Goal: Information Seeking & Learning: Check status

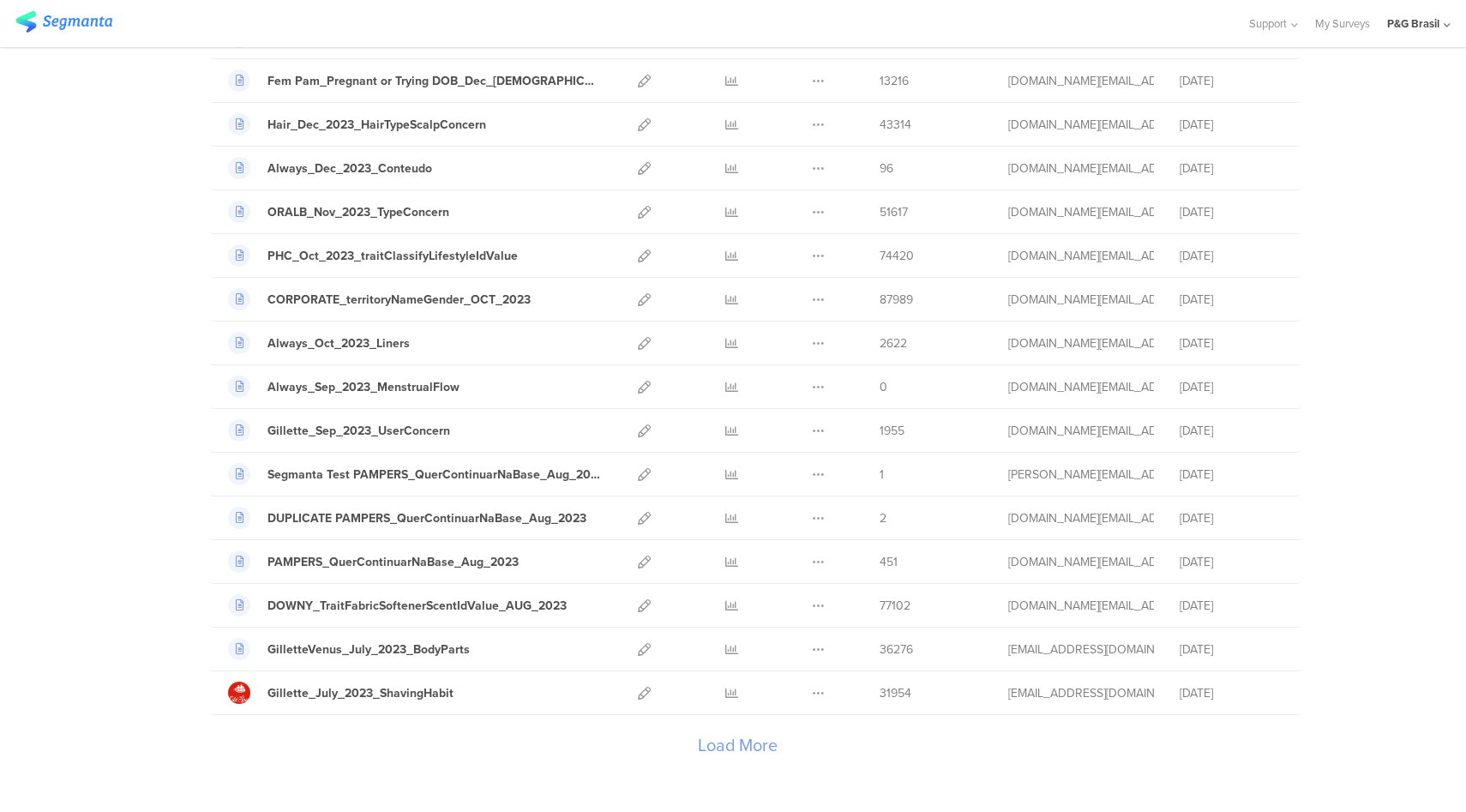
scroll to position [1664, 0]
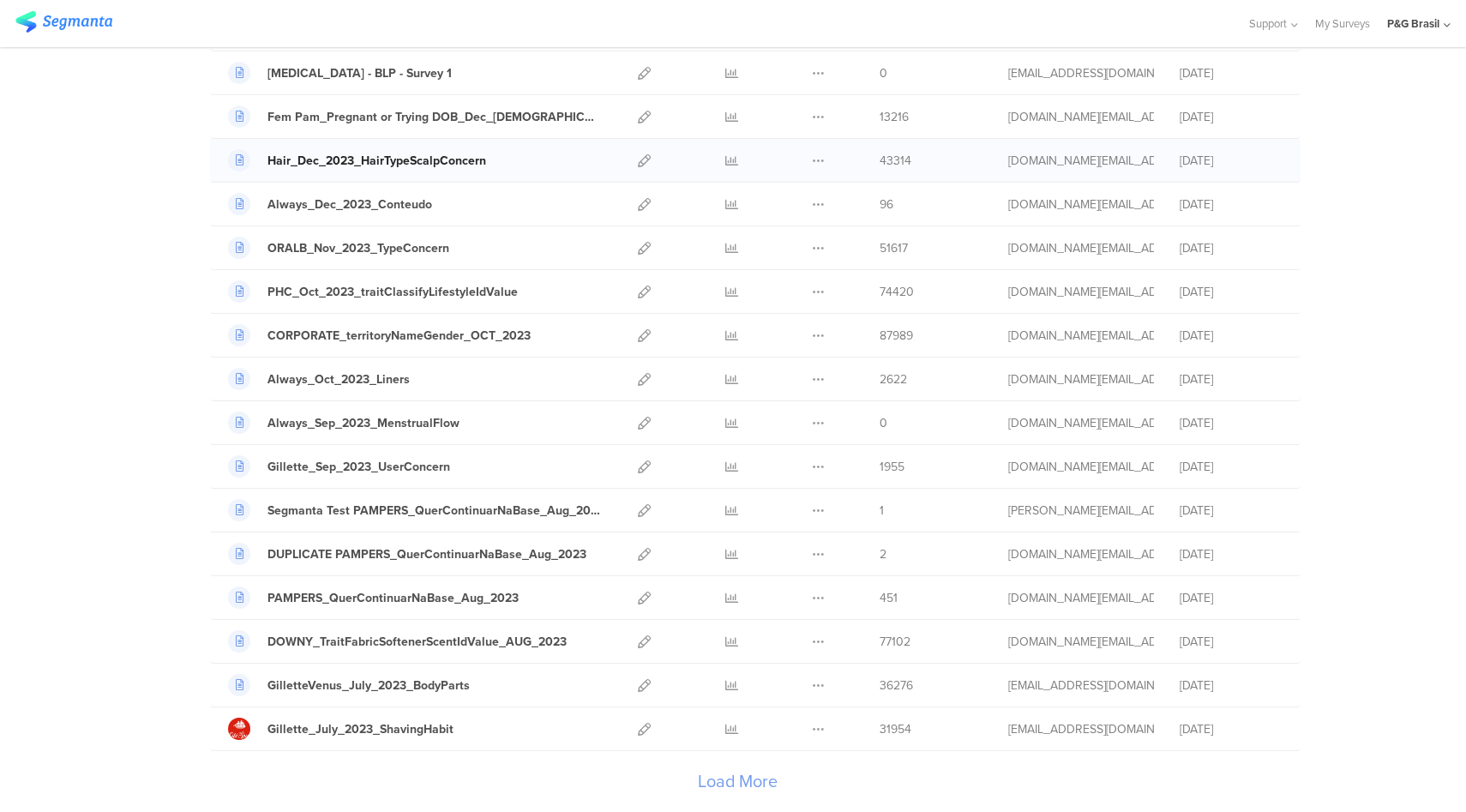
click at [455, 163] on div "Hair_Dec_2023_HairTypeScalpConcern" at bounding box center [376, 160] width 219 height 18
click at [725, 165] on icon at bounding box center [731, 160] width 13 height 13
click at [1452, 27] on div "Support Help Center Live Chat My Surveys P&G Brasil ACCOUNTS P&G Brasil Segmant…" at bounding box center [733, 23] width 1466 height 48
click at [1424, 27] on div "P&G Brasil" at bounding box center [1413, 23] width 52 height 16
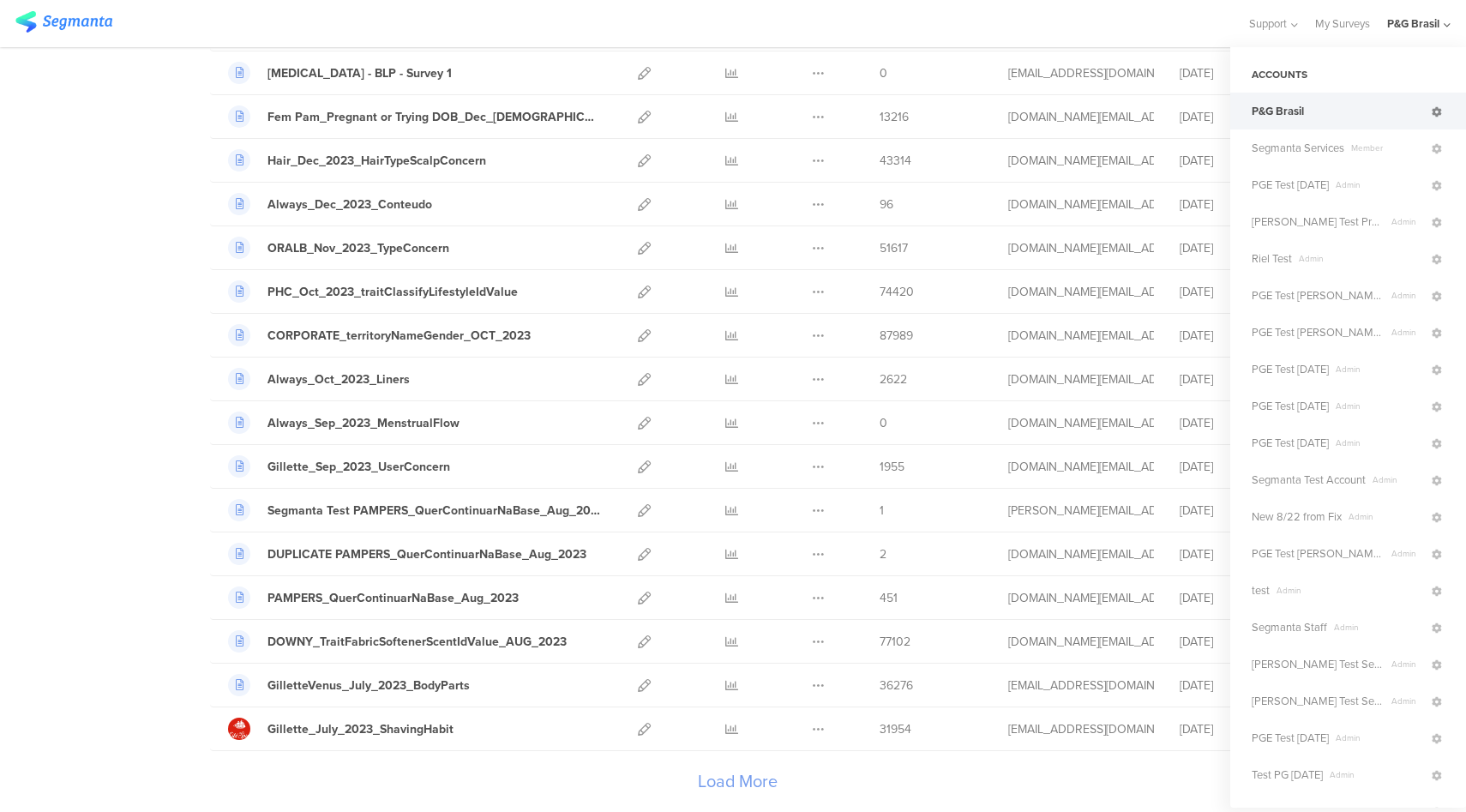
click at [1431, 114] on icon at bounding box center [1437, 112] width 10 height 10
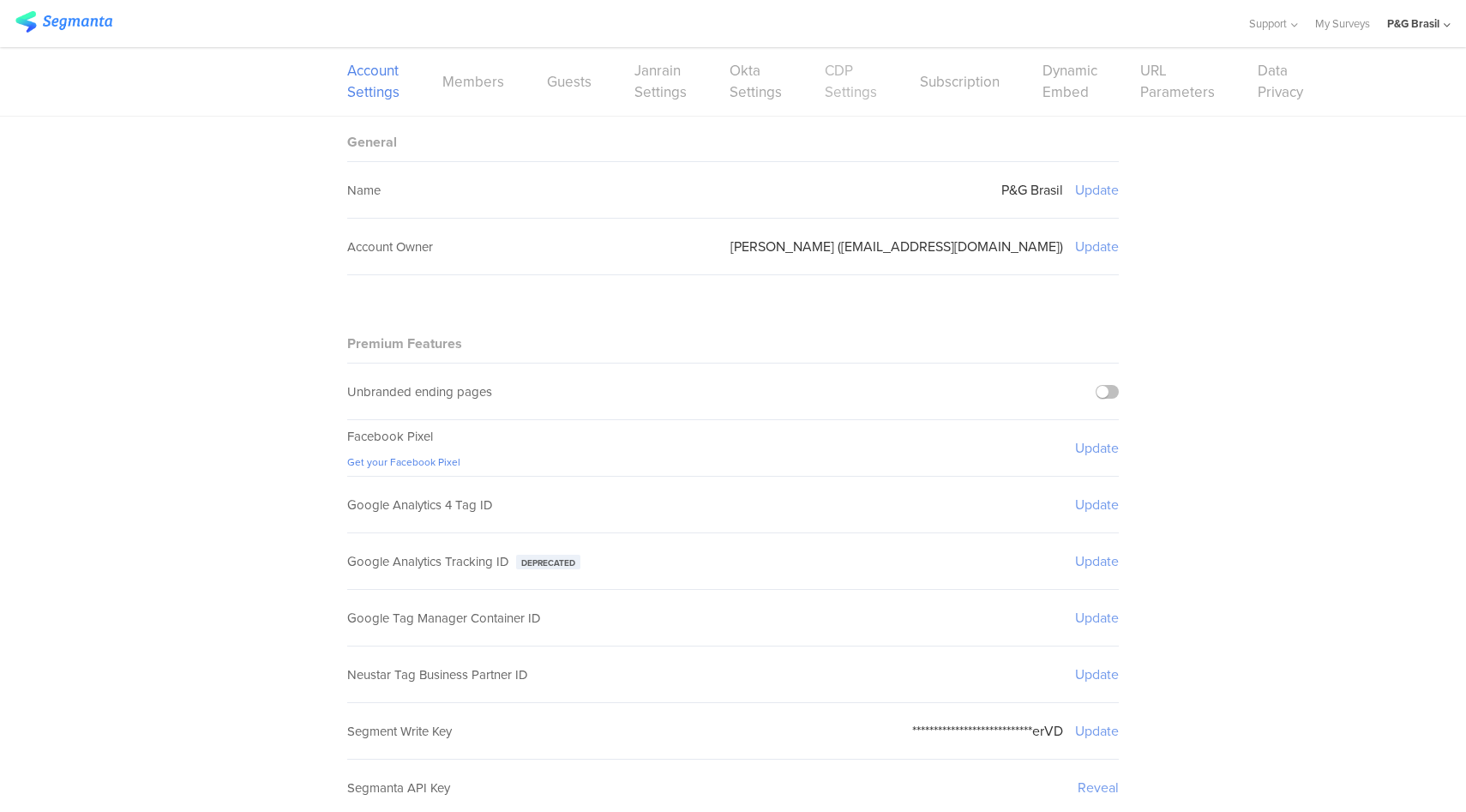
click at [842, 88] on link "CDP Settings" at bounding box center [850, 81] width 52 height 43
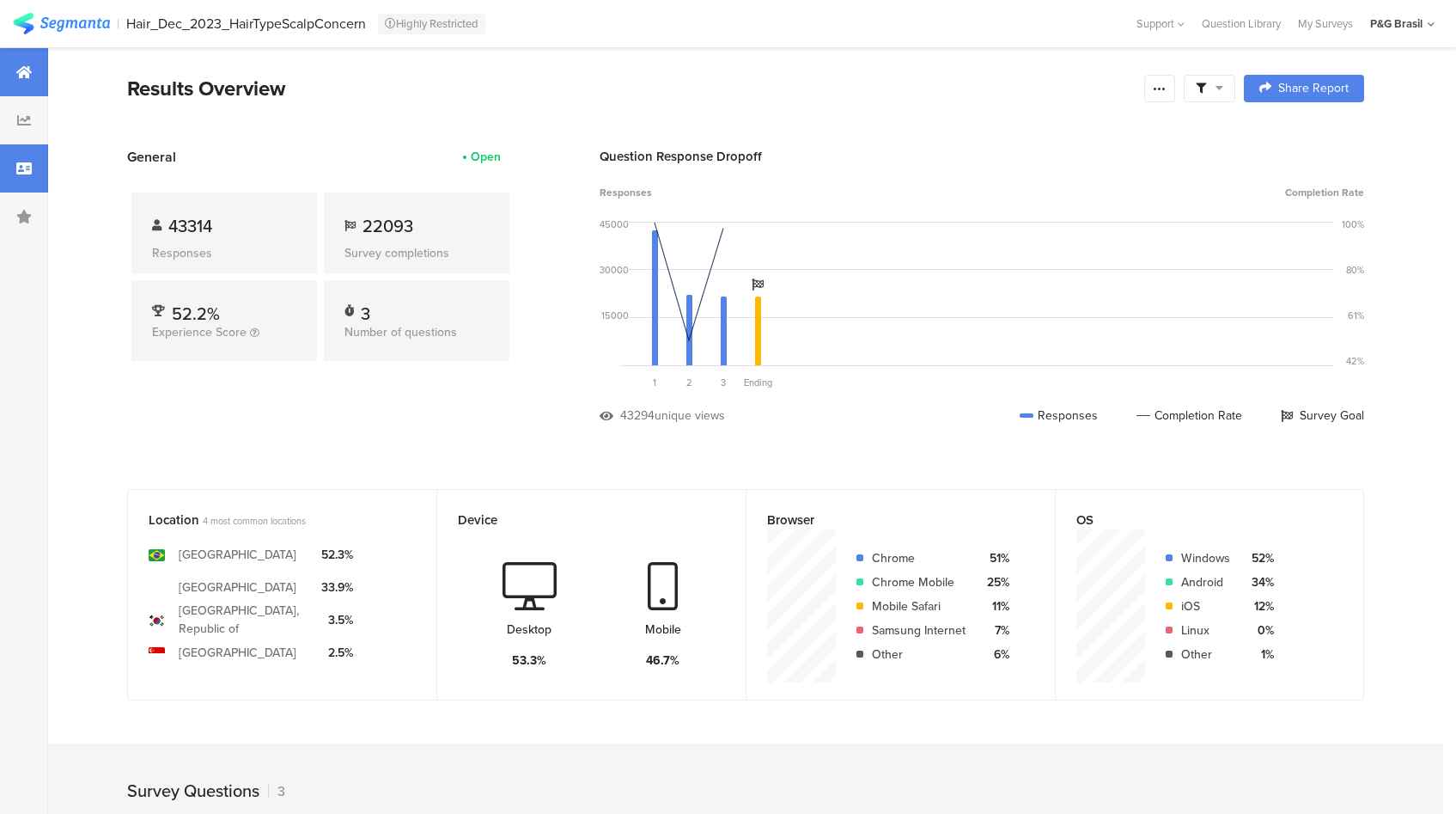
click at [30, 180] on div at bounding box center [23, 167] width 48 height 48
click at [23, 176] on div at bounding box center [23, 167] width 48 height 48
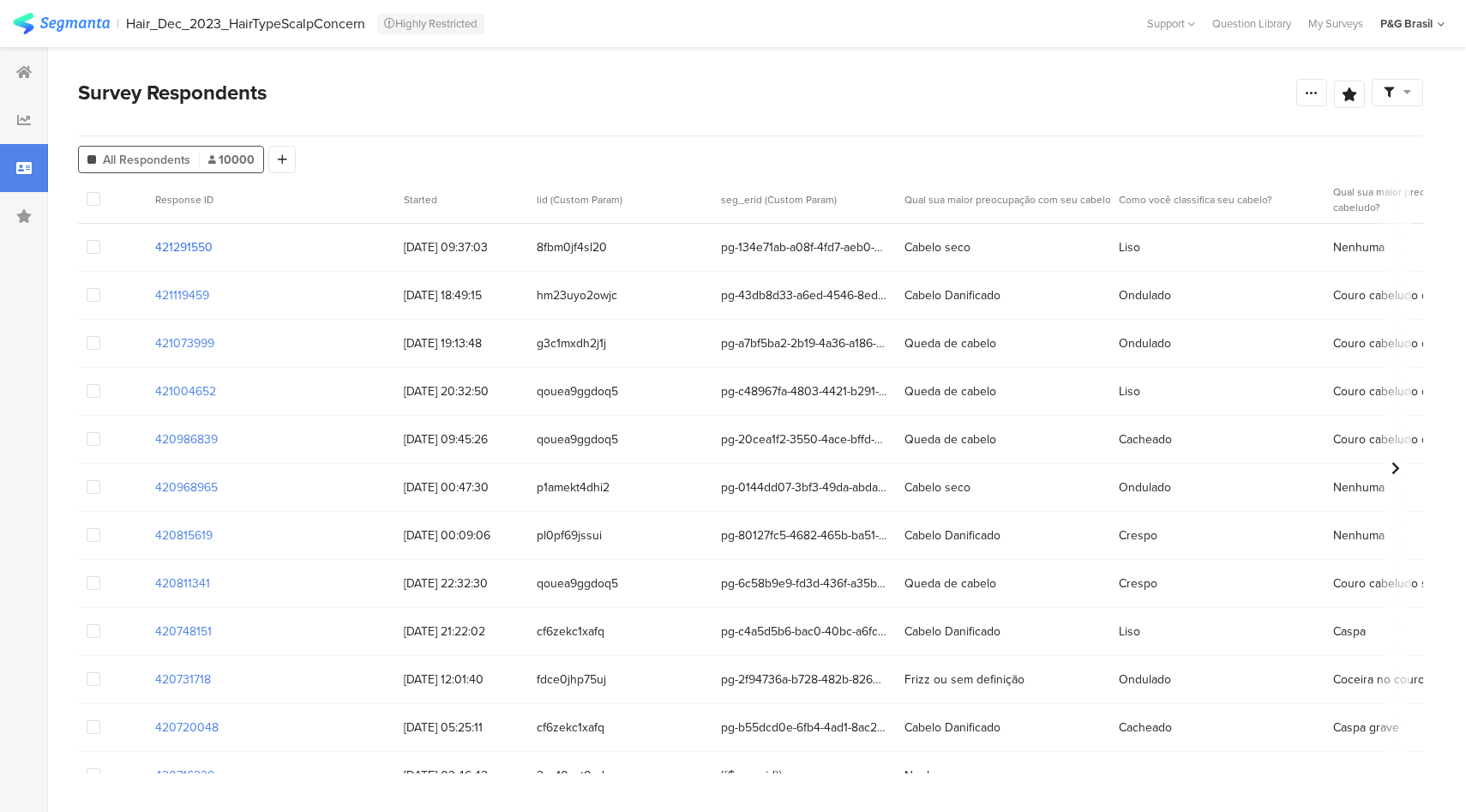
click at [189, 252] on section "421291550" at bounding box center [183, 247] width 57 height 18
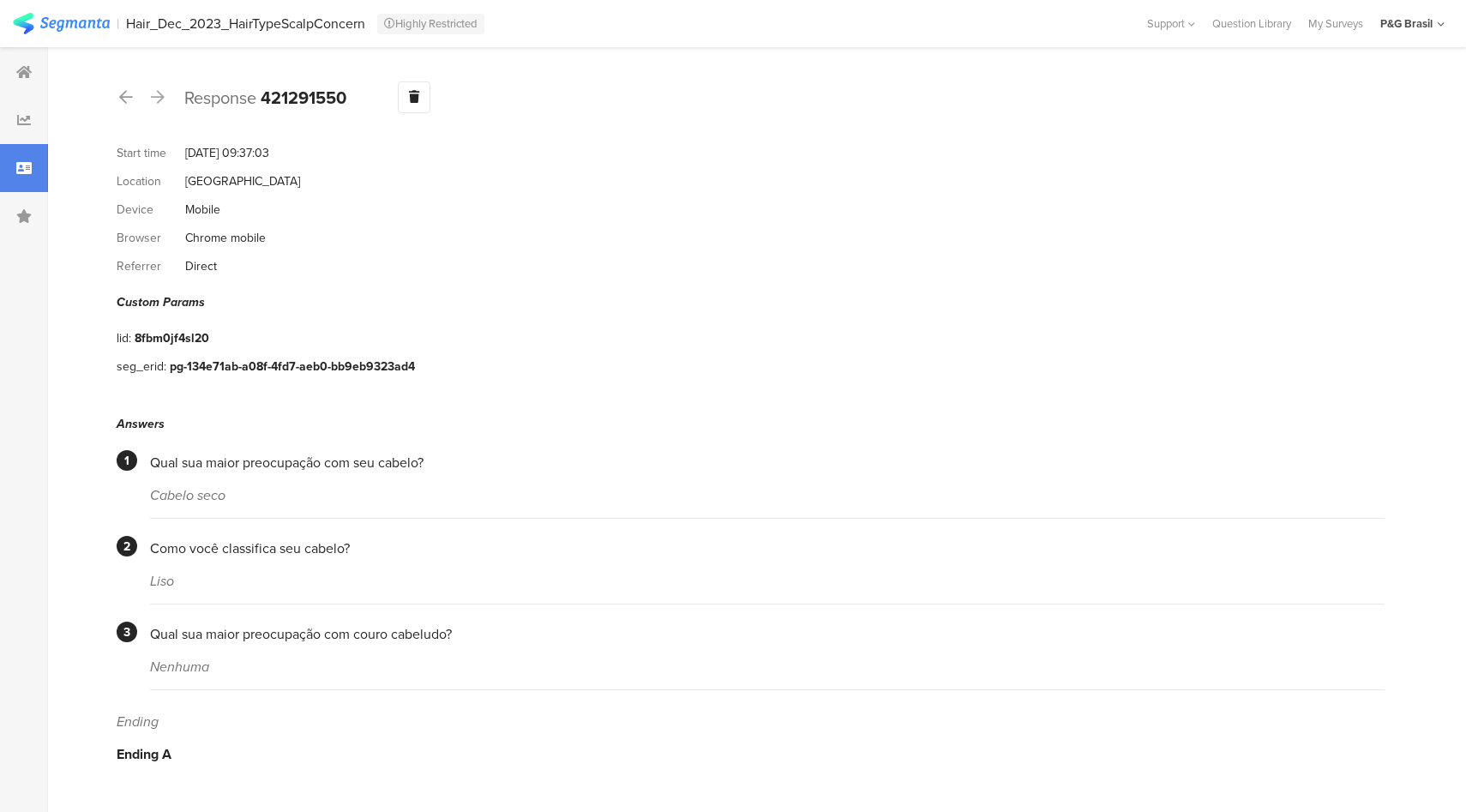
drag, startPoint x: 351, startPoint y: 98, endPoint x: 265, endPoint y: 100, distance: 86.0
click at [265, 100] on div "Response 421291550 Warning Delete Cancel" at bounding box center [751, 97] width 1268 height 32
copy b "421291550"
drag, startPoint x: 324, startPoint y: 152, endPoint x: 184, endPoint y: 156, distance: 140.1
click at [184, 156] on div "Start time Sep 15, 2025 at 09:37:03" at bounding box center [751, 153] width 1268 height 29
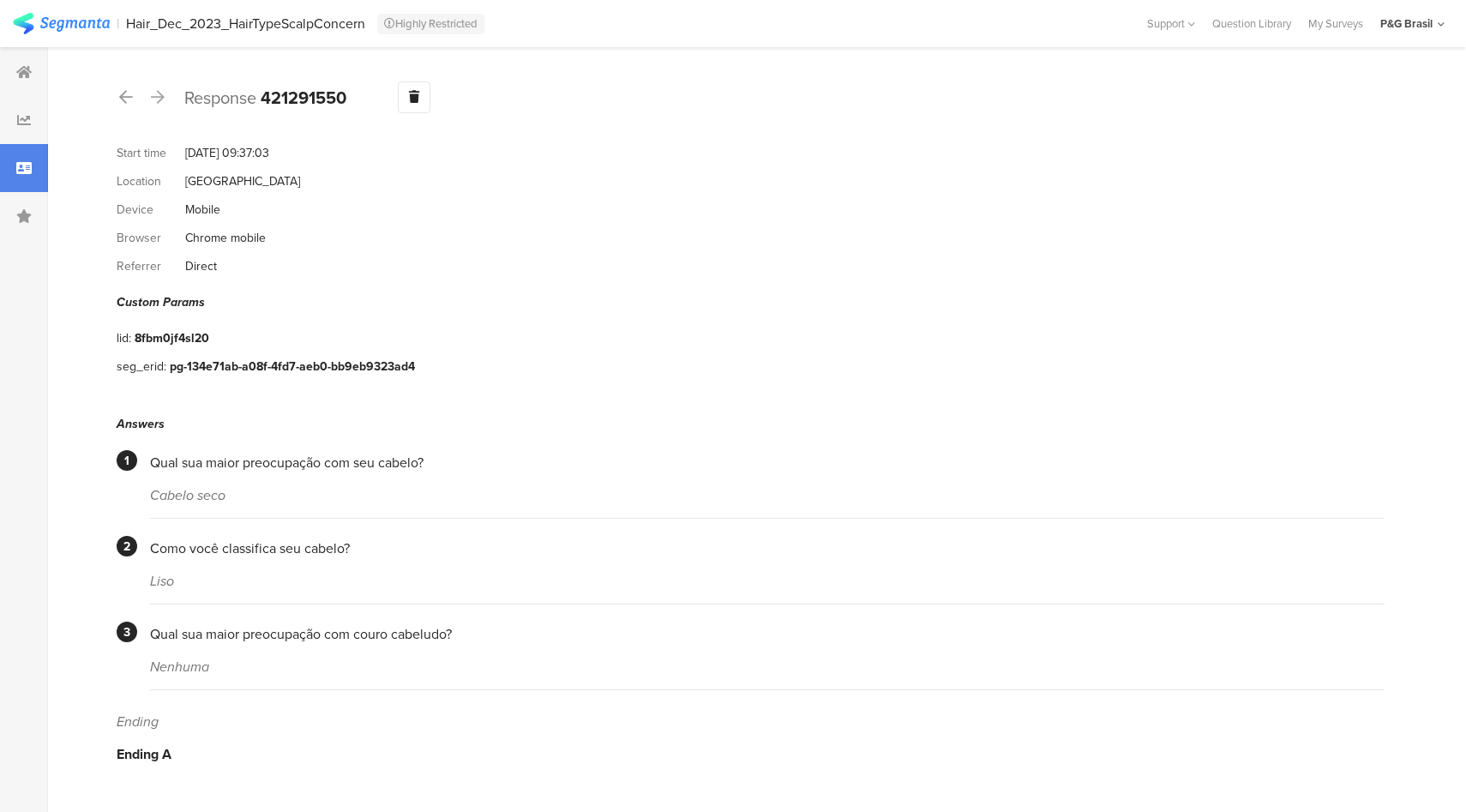
copy div "Sep 15, 2025 at 09:37:03"
click at [340, 329] on div "lid: 8fbm0jf4sl20" at bounding box center [751, 338] width 1268 height 29
drag, startPoint x: 413, startPoint y: 360, endPoint x: 163, endPoint y: 366, distance: 250.1
click at [163, 366] on div "seg_erid: pg-134e71ab-a08f-4fd7-aeb0-bb9eb9323ad4" at bounding box center [751, 366] width 1268 height 29
copy div "pg-134e71ab-a08f-4fd7-aeb0-bb9eb9323ad4"
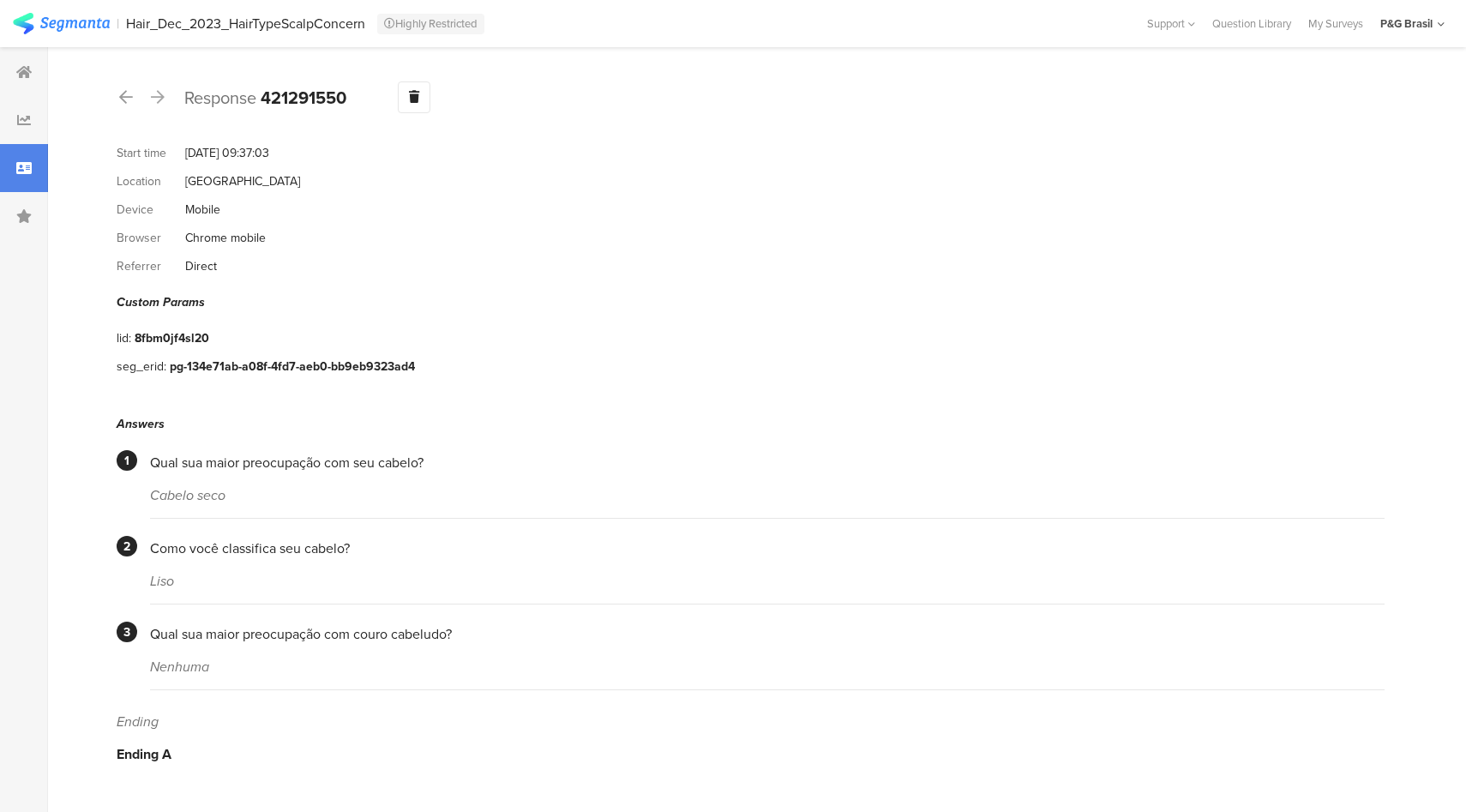
click at [302, 94] on b "421291550" at bounding box center [303, 98] width 86 height 26
copy b "421291550"
drag, startPoint x: 422, startPoint y: 361, endPoint x: 165, endPoint y: 357, distance: 257.0
click at [165, 357] on div "seg_erid: pg-134e71ab-a08f-4fd7-aeb0-bb9eb9323ad4" at bounding box center [751, 366] width 1268 height 29
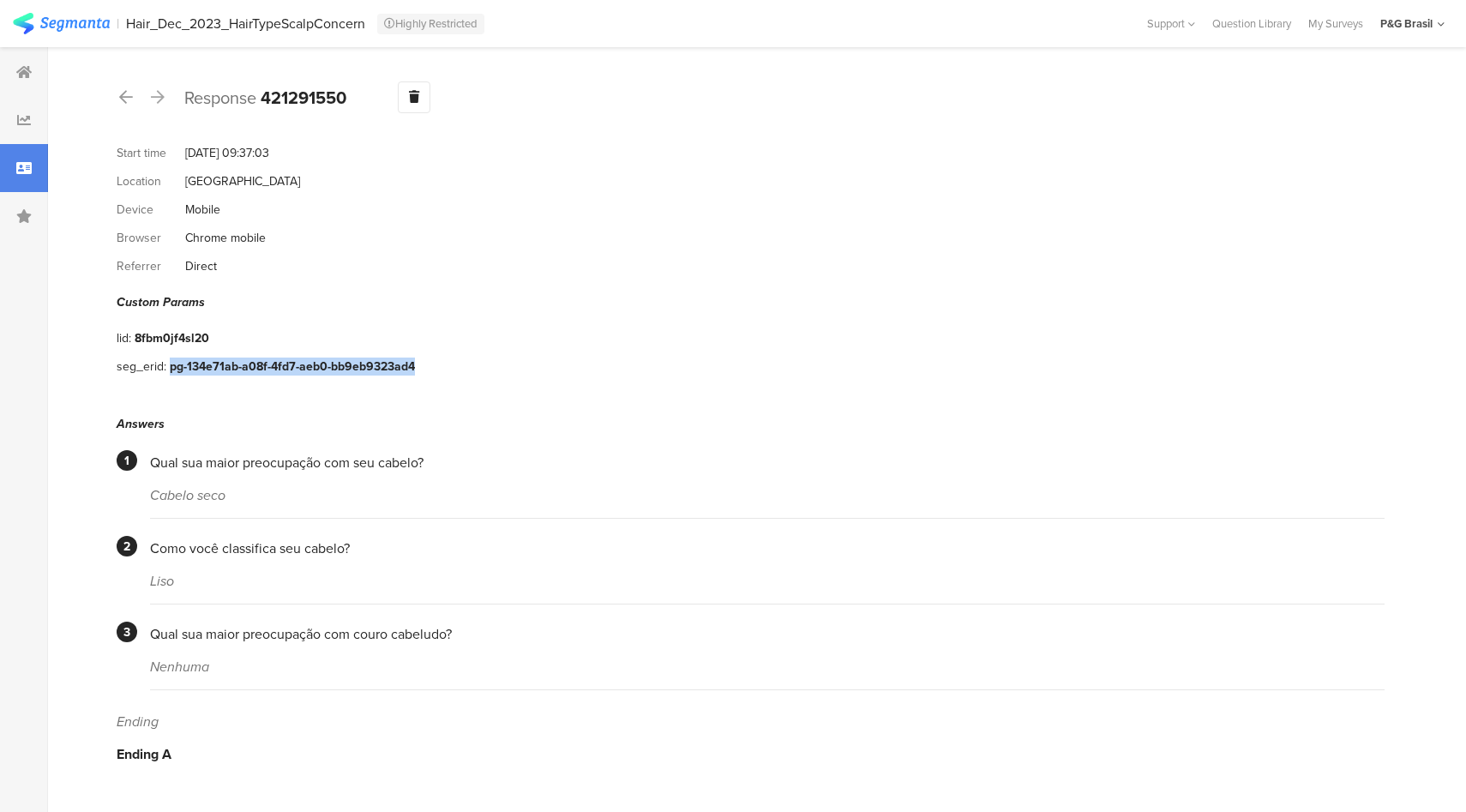
copy div "pg-134e71ab-a08f-4fd7-aeb0-bb9eb9323ad4"
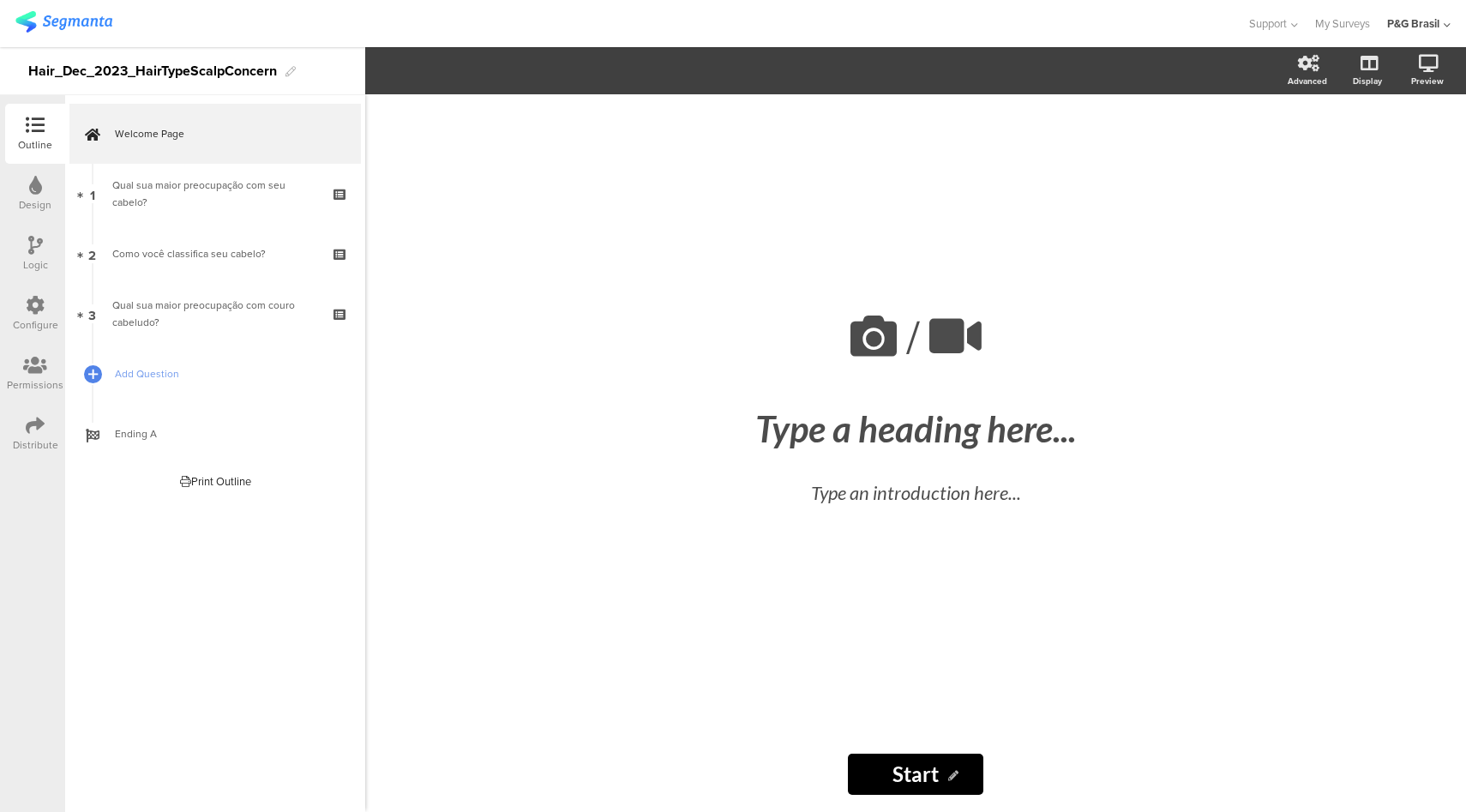
click at [35, 254] on div at bounding box center [35, 246] width 15 height 22
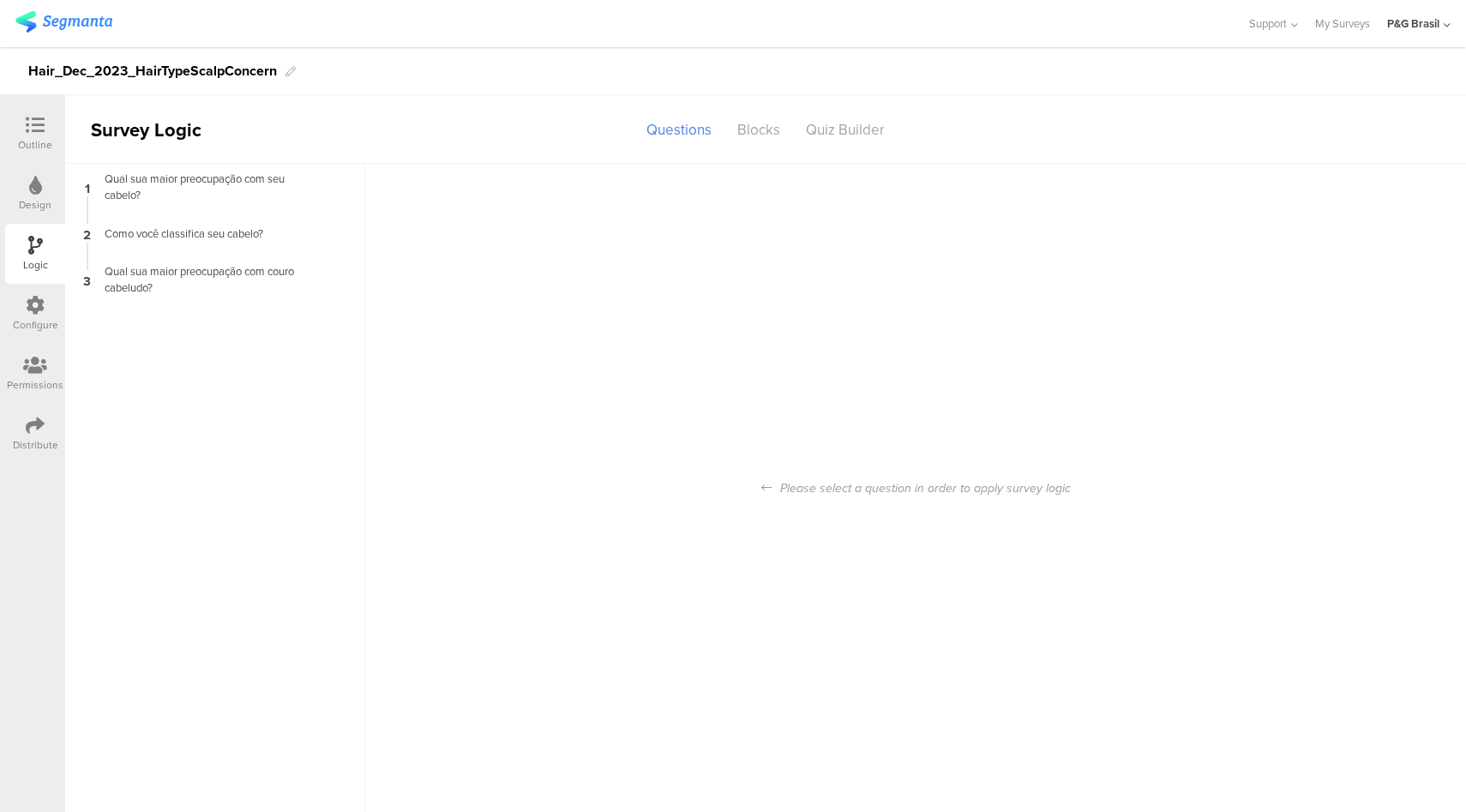
click at [16, 314] on div "Configure" at bounding box center [35, 313] width 60 height 60
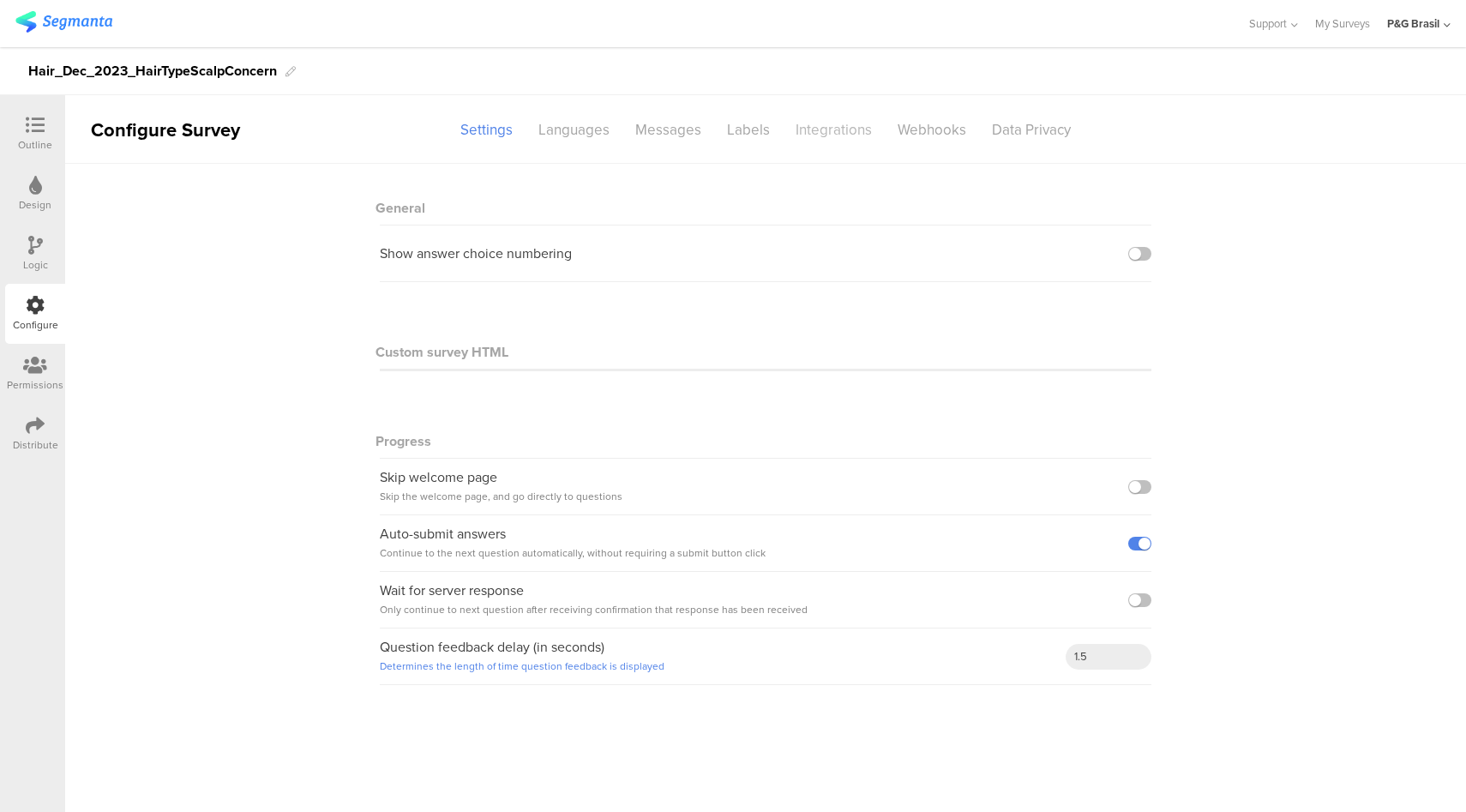
click at [826, 141] on div "Integrations" at bounding box center [834, 130] width 102 height 30
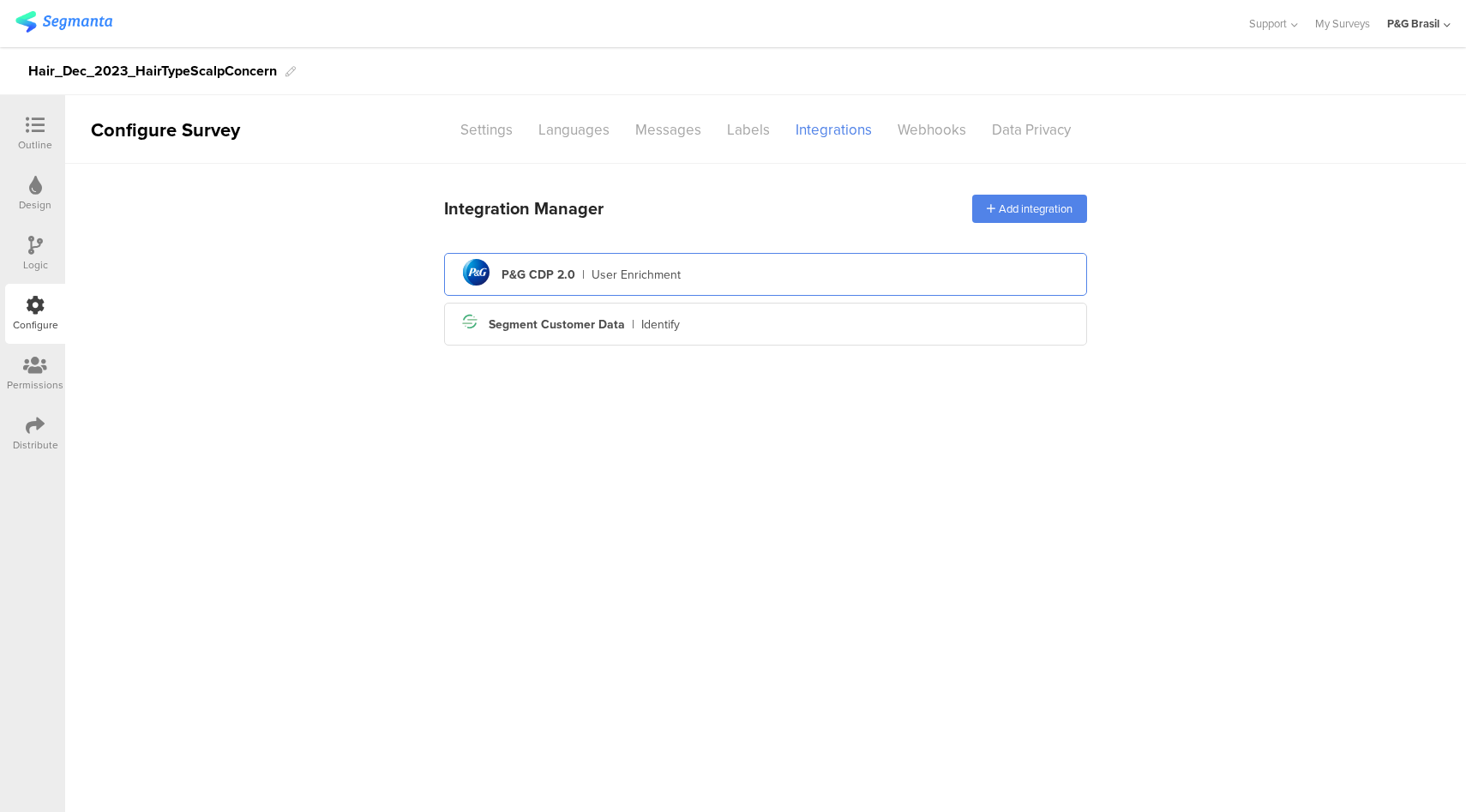
click at [739, 271] on div "pg logo P&G CDP 2.0 | User Enrichment" at bounding box center [765, 274] width 616 height 42
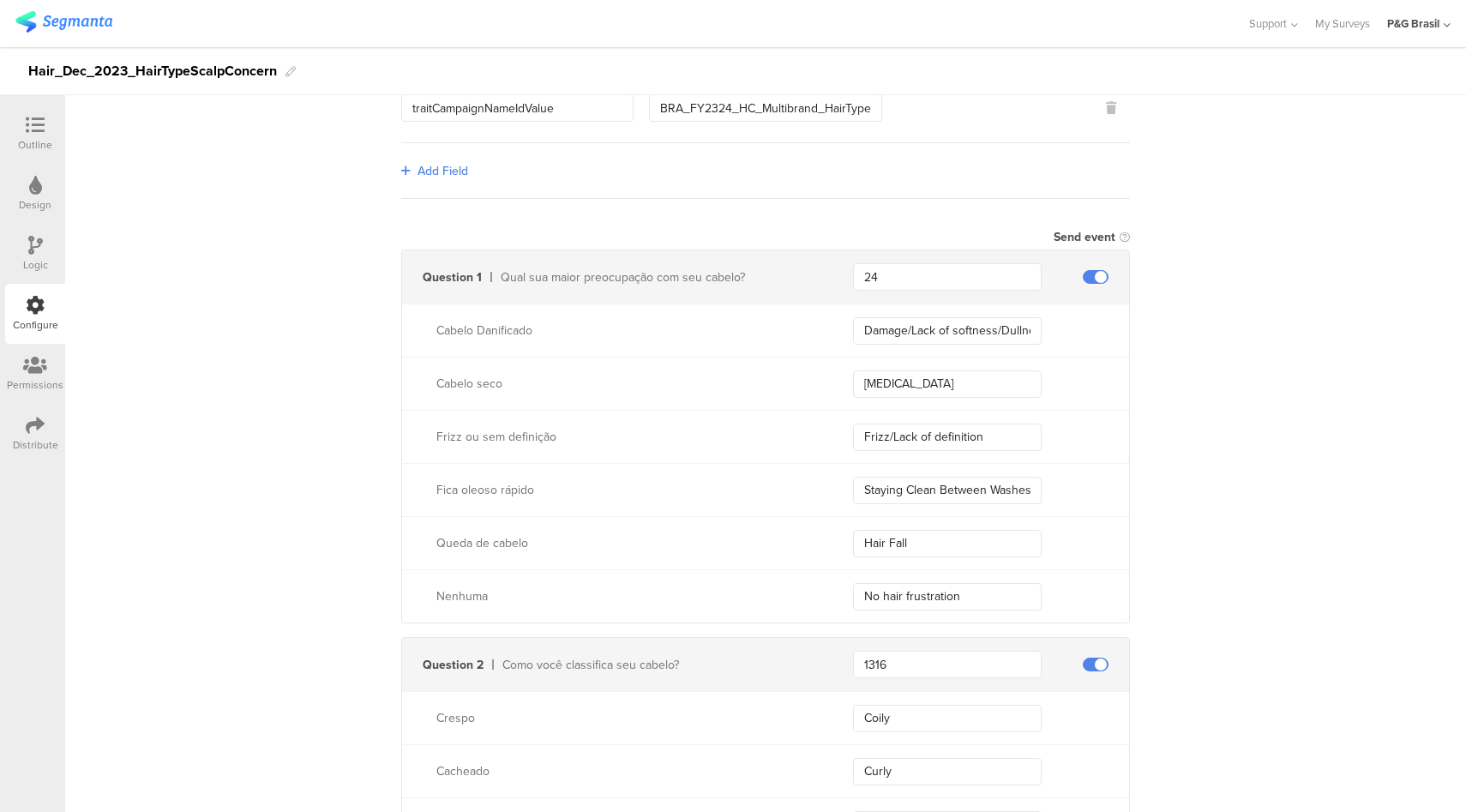
scroll to position [534, 0]
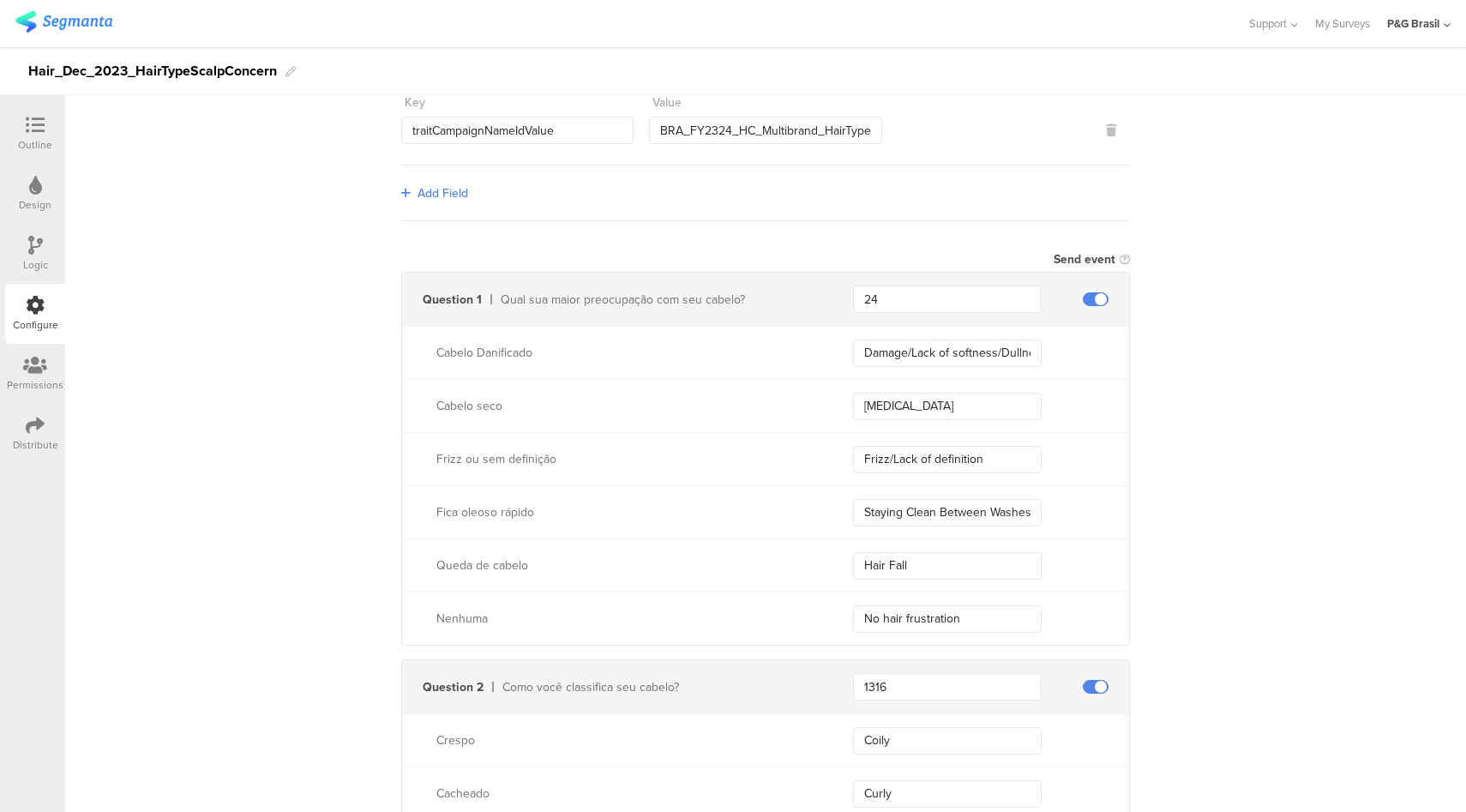
click at [1086, 296] on span at bounding box center [1096, 299] width 26 height 14
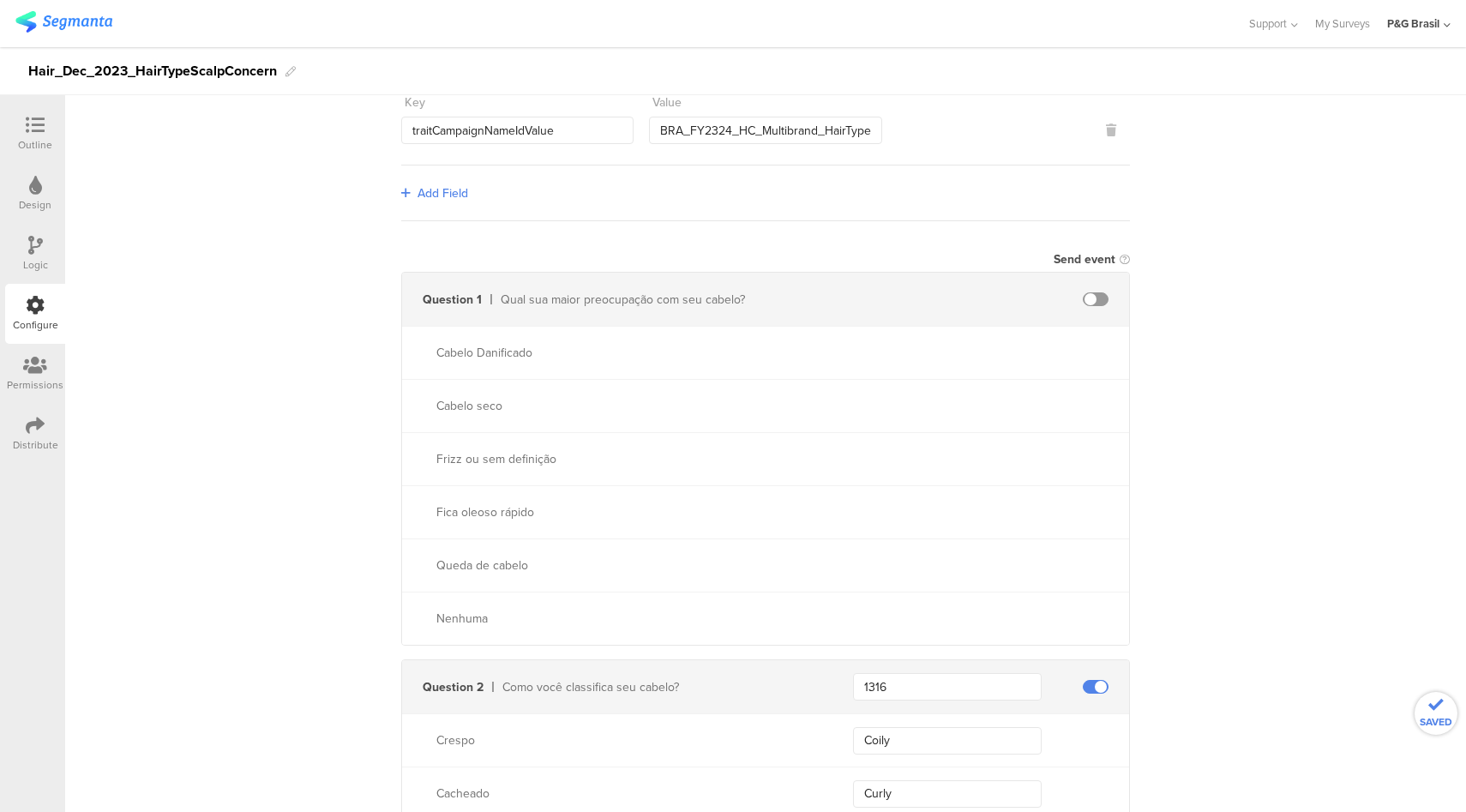
click at [1086, 296] on span at bounding box center [1096, 299] width 26 height 14
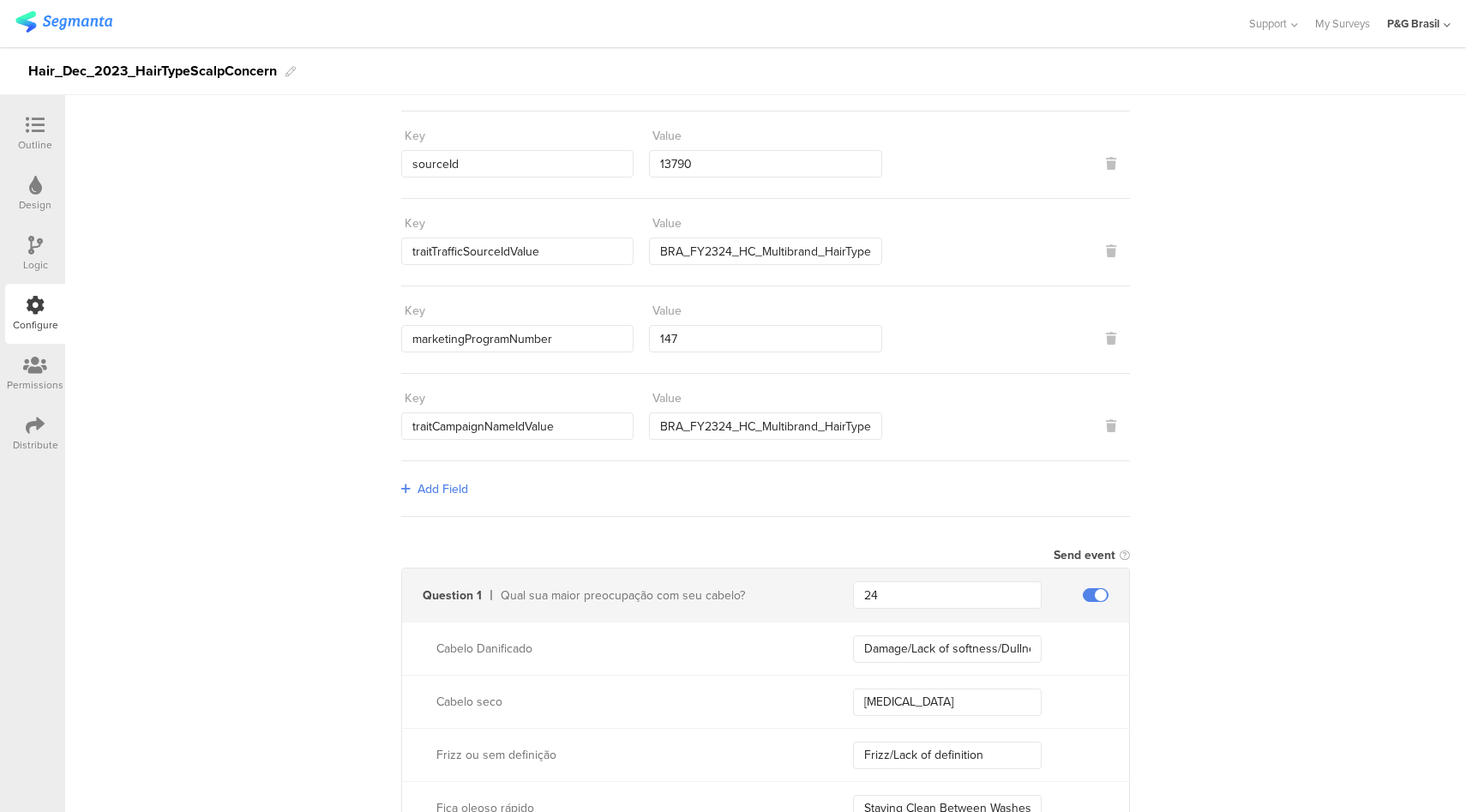
scroll to position [0, 0]
